Goal: Task Accomplishment & Management: Use online tool/utility

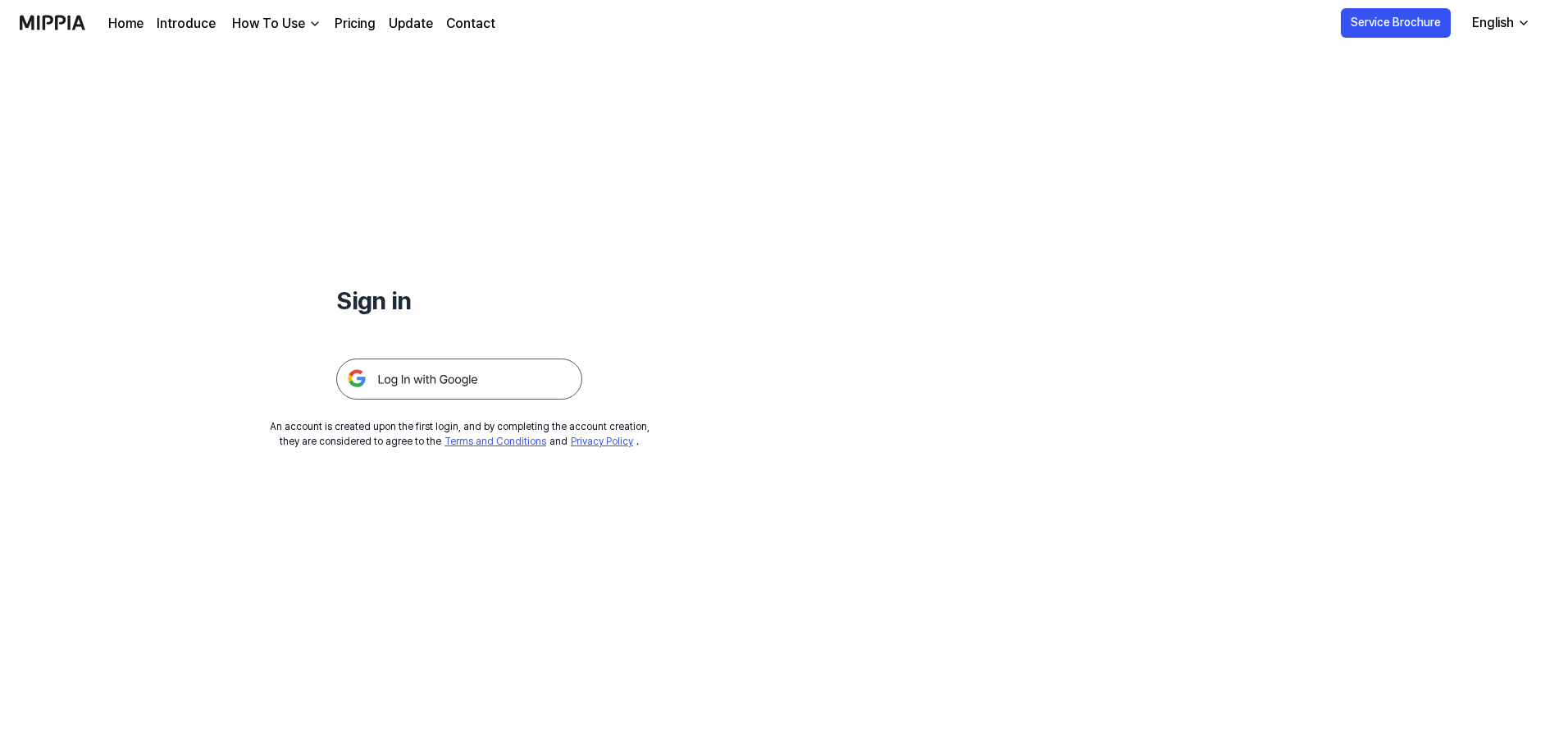
click at [465, 389] on img at bounding box center [459, 379] width 246 height 41
click at [300, 21] on div "How To Use" at bounding box center [268, 23] width 79 height 20
